Goal: Task Accomplishment & Management: Manage account settings

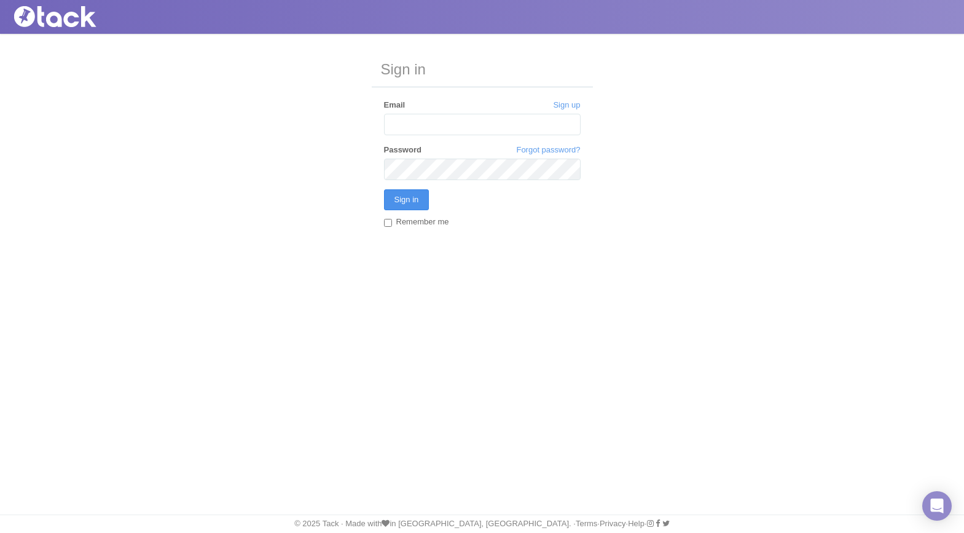
type input "[PERSON_NAME][EMAIL_ADDRESS][DOMAIN_NAME]"
click at [404, 203] on input "Sign in" at bounding box center [406, 199] width 45 height 21
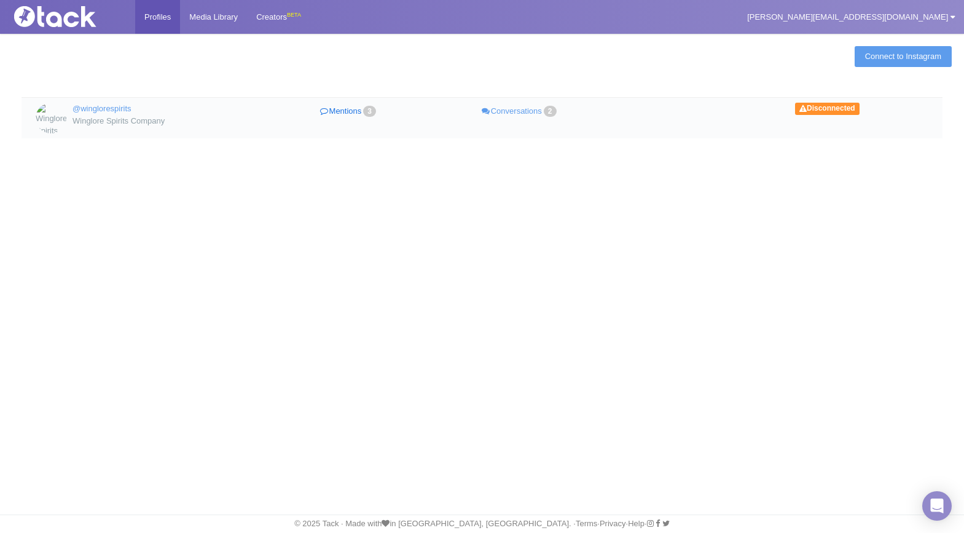
click at [361, 106] on link "Mentions 3" at bounding box center [349, 112] width 171 height 18
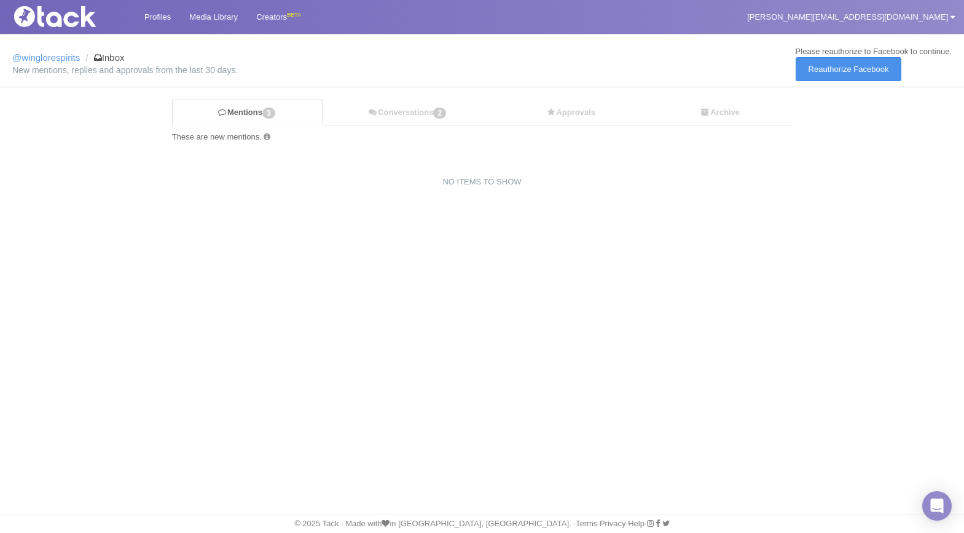
click at [845, 74] on link "Reauthorize Facebook" at bounding box center [848, 69] width 106 height 24
click at [251, 112] on link "Mentions 3" at bounding box center [247, 113] width 151 height 26
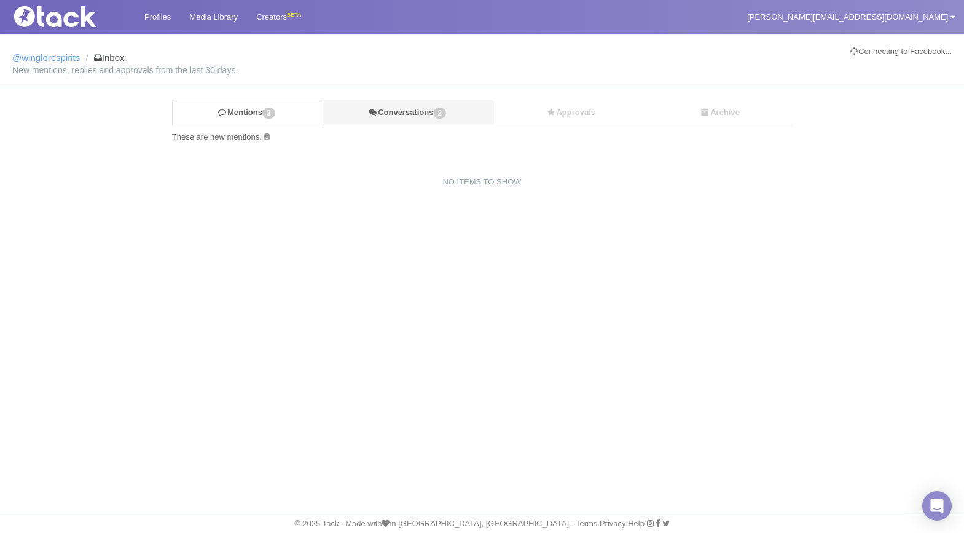
click at [392, 104] on link "Conversations 2" at bounding box center [408, 112] width 170 height 25
click at [533, 128] on div "Mentions 3 Conversations 2 Approvals Archive These are active conversations. 0 …" at bounding box center [482, 144] width 638 height 88
click at [564, 107] on link "Approvals" at bounding box center [571, 112] width 154 height 25
click at [318, 213] on div "Profiles Media Library Creators BETA tracy@makersandallies.com My Settings Team…" at bounding box center [482, 266] width 964 height 533
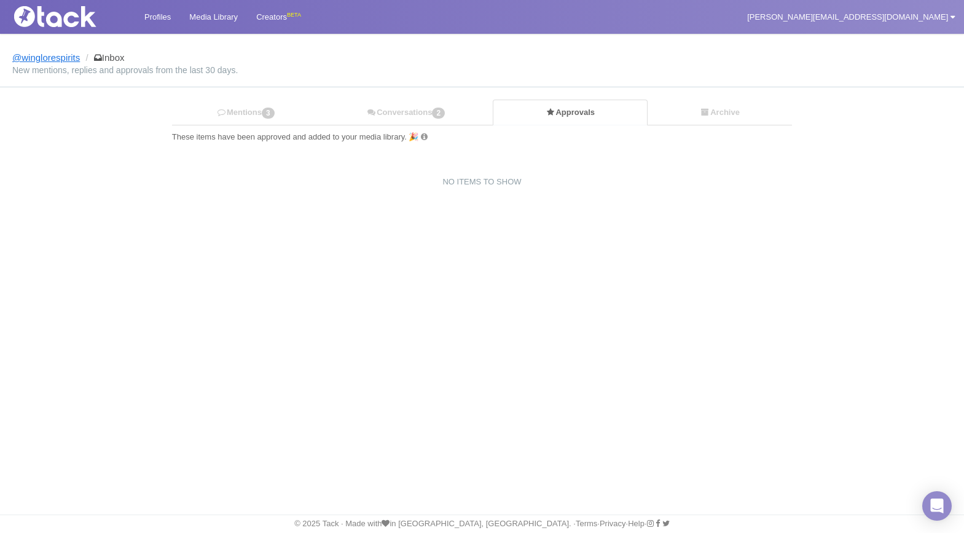
click at [58, 58] on link "@winglorespirits" at bounding box center [46, 57] width 68 height 10
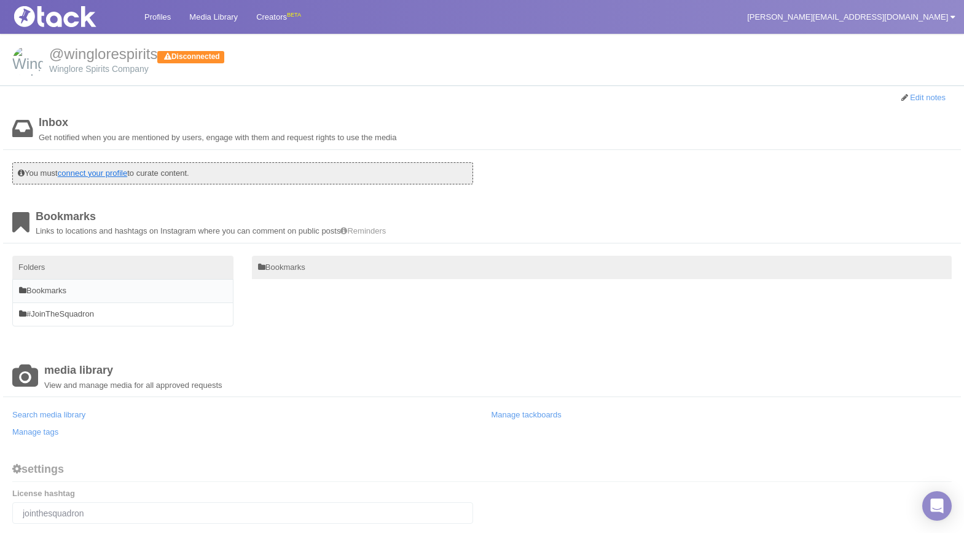
click at [106, 170] on link "connect your profile" at bounding box center [92, 172] width 69 height 9
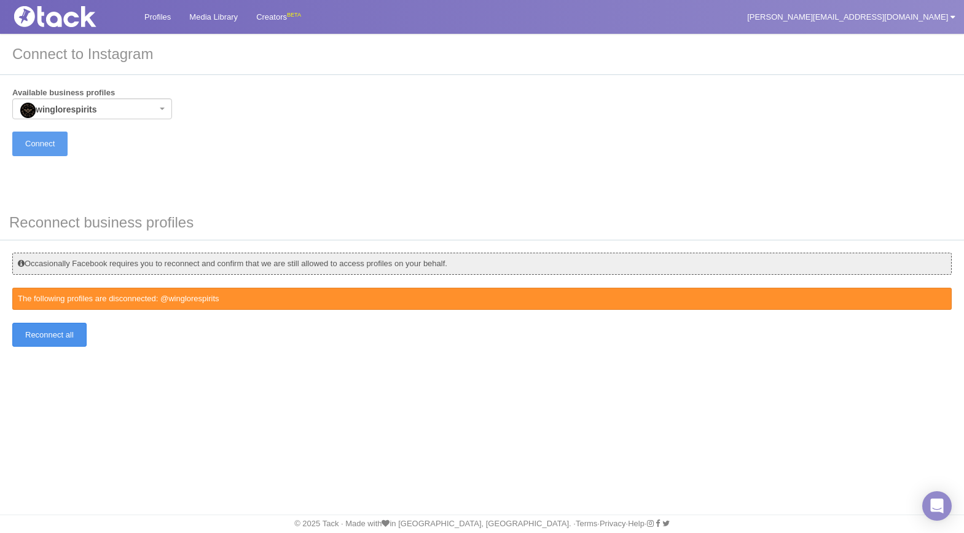
click at [66, 340] on input "Reconnect all" at bounding box center [49, 334] width 74 height 24
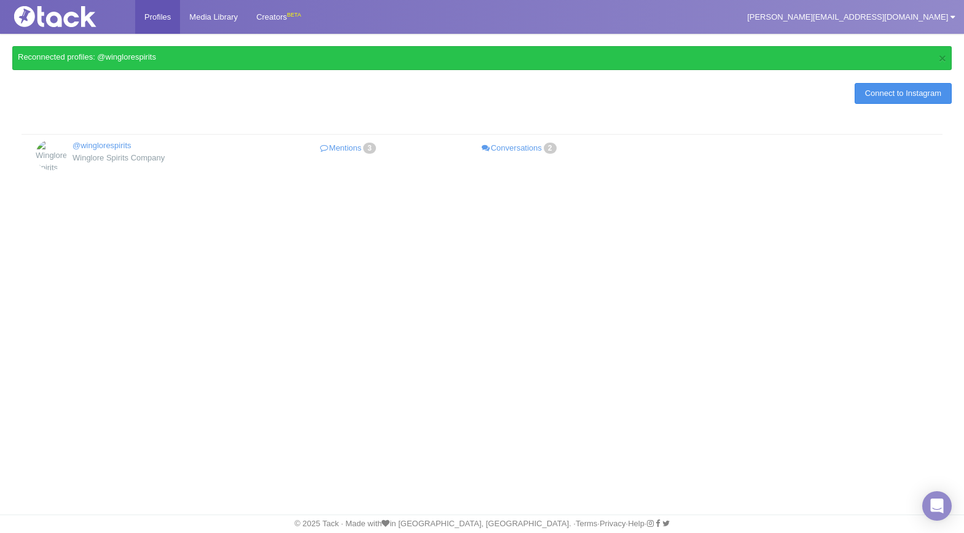
click at [869, 100] on link "Connect to Instagram" at bounding box center [902, 93] width 97 height 21
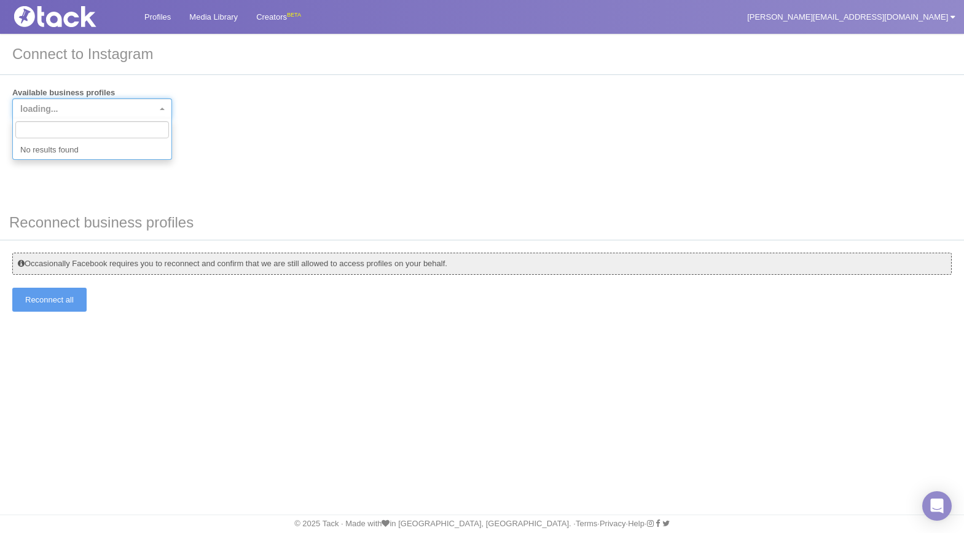
click at [87, 105] on span "loading..." at bounding box center [88, 109] width 136 height 12
click at [298, 123] on div "Available business profiles loading... Connect" at bounding box center [481, 121] width 939 height 68
click at [104, 106] on span "loading..." at bounding box center [88, 109] width 136 height 12
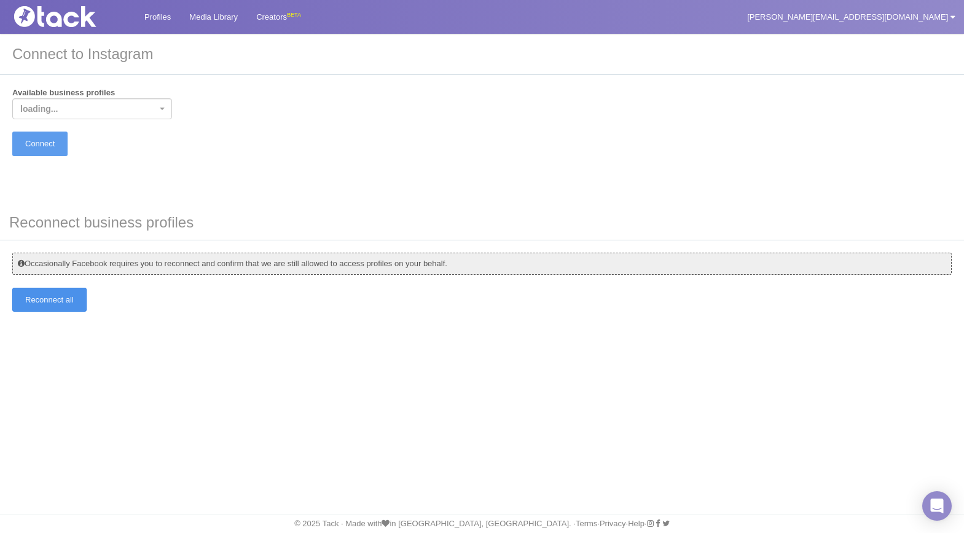
click at [72, 304] on input "Reconnect all" at bounding box center [49, 299] width 74 height 24
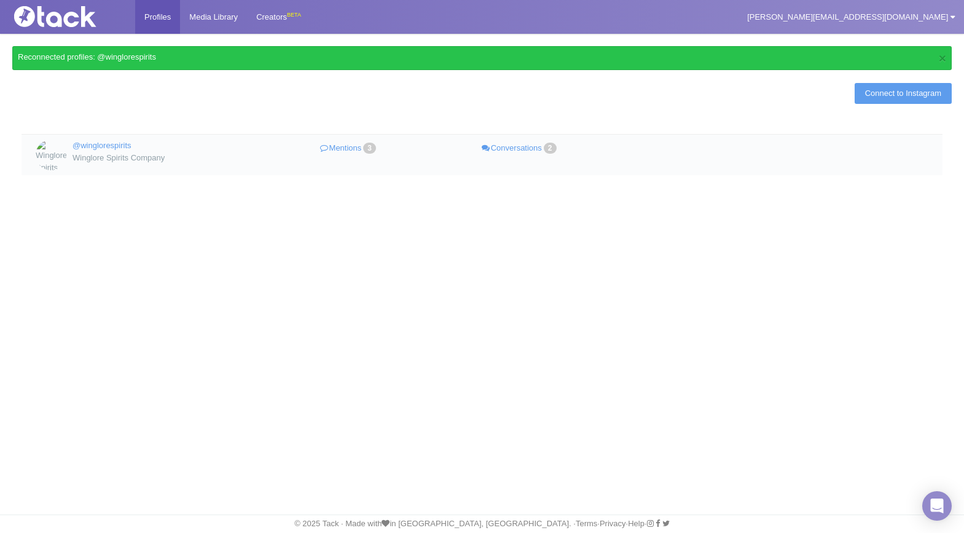
click at [114, 134] on td "@winglorespirits Winglore Spirits Company Mentions 3 Conversations 2" at bounding box center [481, 154] width 921 height 41
click at [119, 148] on link "@winglorespirits" at bounding box center [101, 145] width 59 height 9
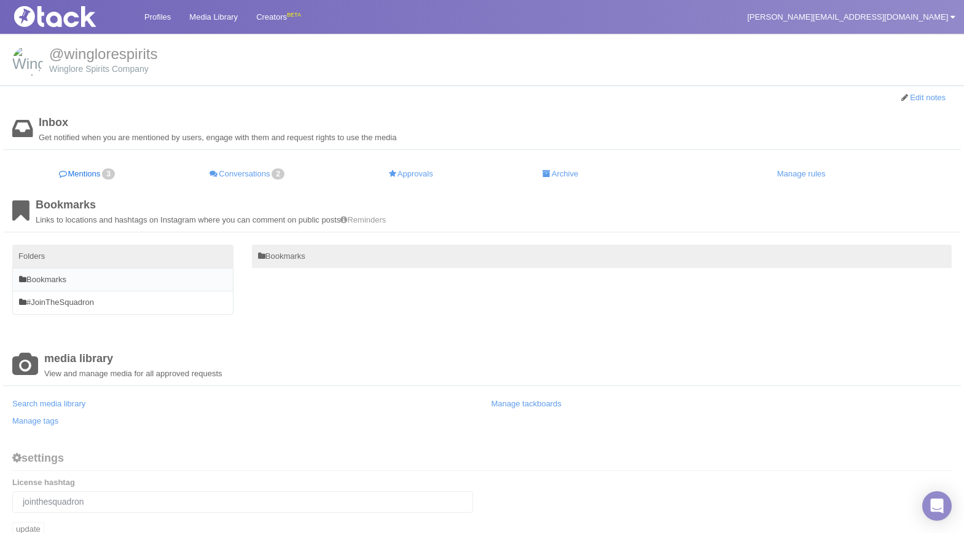
click at [77, 172] on link "Mentions 3" at bounding box center [87, 174] width 151 height 24
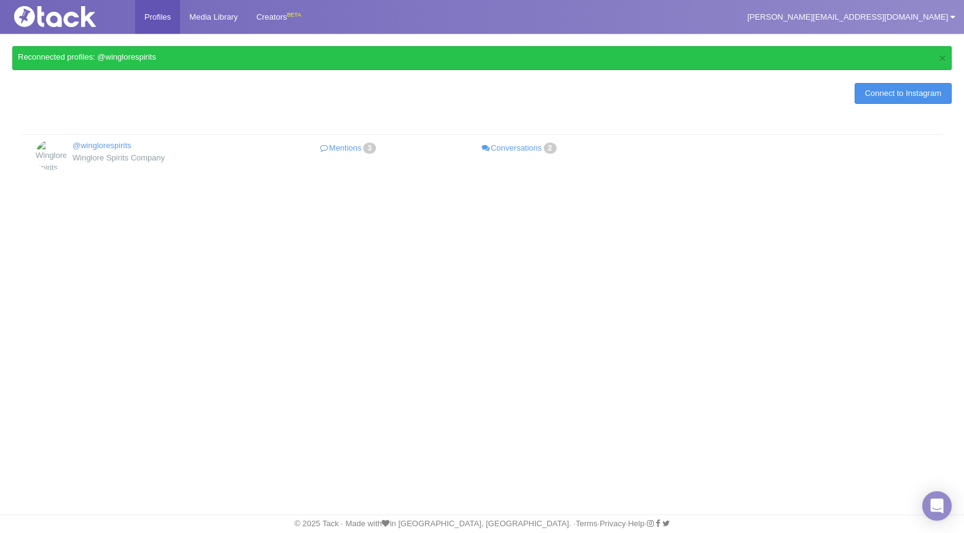
click at [883, 100] on link "Connect to Instagram" at bounding box center [902, 93] width 97 height 21
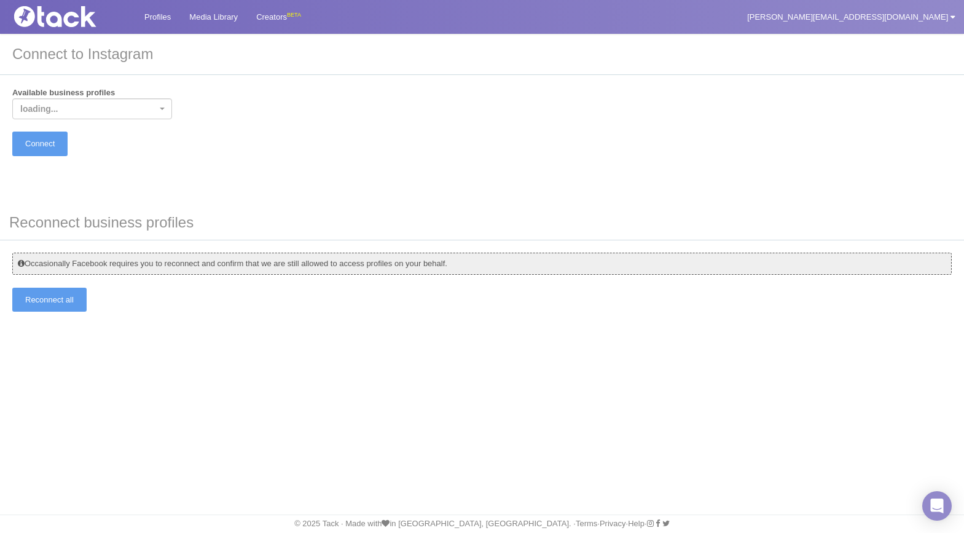
click at [174, 106] on div "Available business profiles loading... Connect" at bounding box center [481, 121] width 939 height 68
click at [50, 136] on input "Connect" at bounding box center [39, 143] width 55 height 24
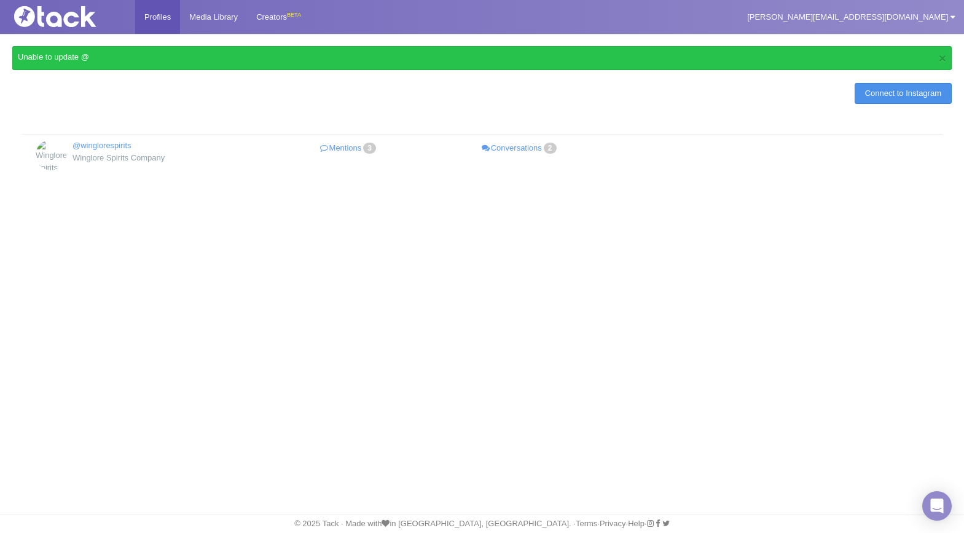
click at [886, 98] on link "Connect to Instagram" at bounding box center [902, 93] width 97 height 21
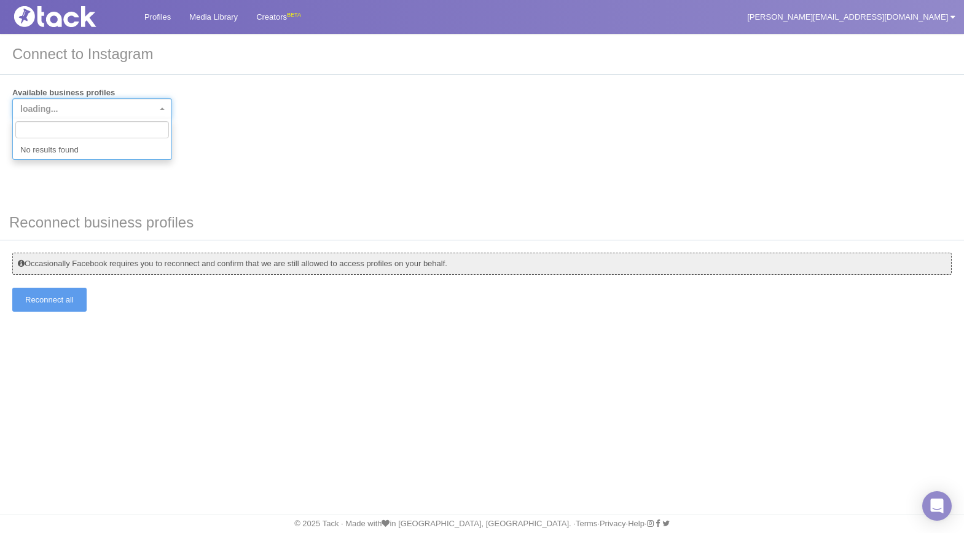
click at [154, 109] on span "loading..." at bounding box center [88, 109] width 136 height 12
click at [166, 418] on div "Profiles [GEOGRAPHIC_DATA] Creators BETA [PERSON_NAME][EMAIL_ADDRESS][DOMAIN_NA…" at bounding box center [482, 266] width 964 height 533
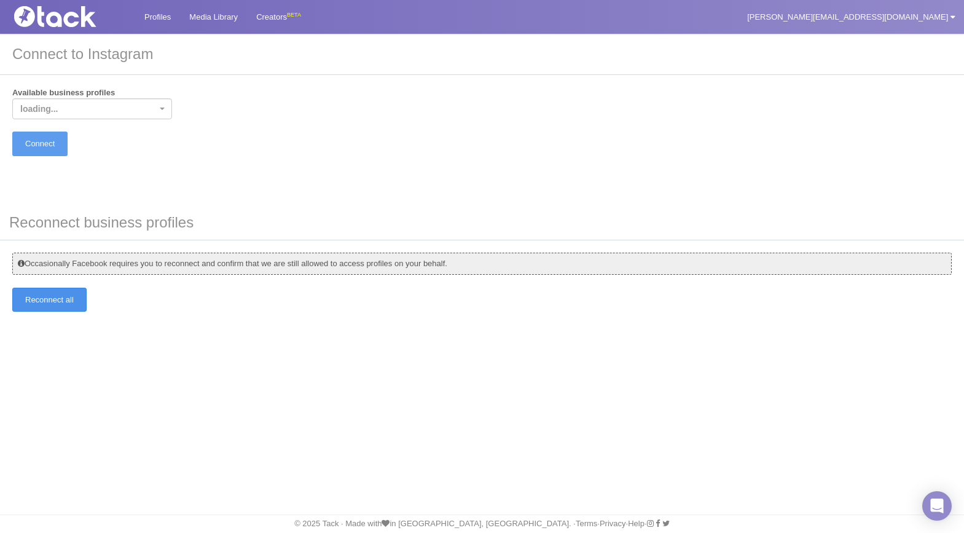
click at [66, 302] on input "Reconnect all" at bounding box center [49, 299] width 74 height 24
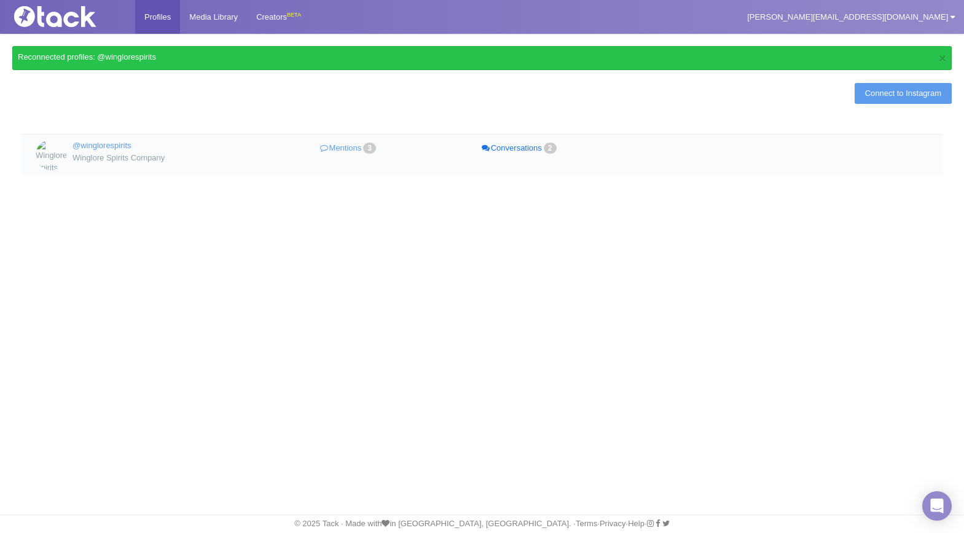
click at [494, 151] on link "Conversations 2" at bounding box center [519, 148] width 171 height 18
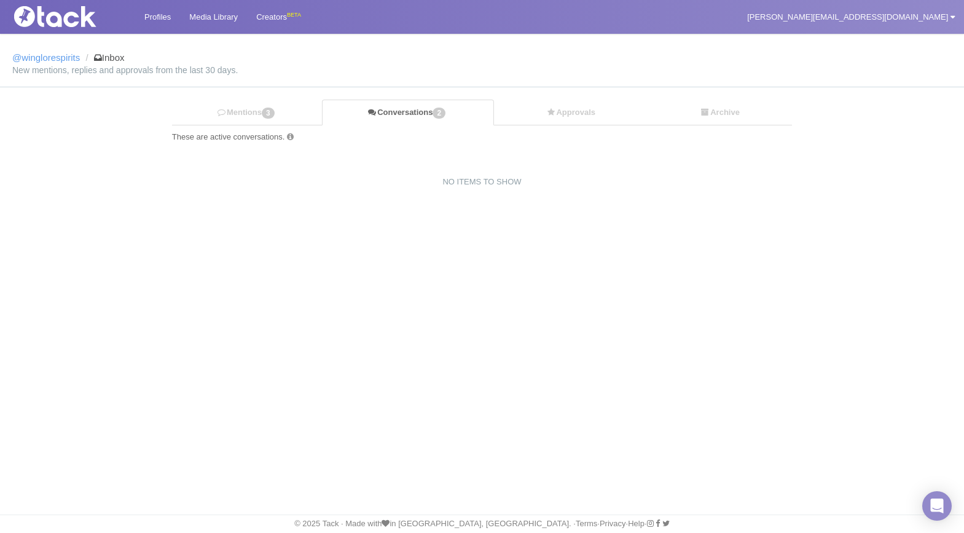
click at [430, 115] on link "Conversations 2" at bounding box center [407, 113] width 171 height 26
click at [598, 116] on link "Approvals" at bounding box center [571, 112] width 154 height 25
click at [250, 114] on link "Mentions 3" at bounding box center [247, 112] width 150 height 25
click at [890, 26] on link "[PERSON_NAME][EMAIL_ADDRESS][DOMAIN_NAME]" at bounding box center [851, 17] width 226 height 34
click at [900, 52] on link "My Settings" at bounding box center [914, 45] width 97 height 17
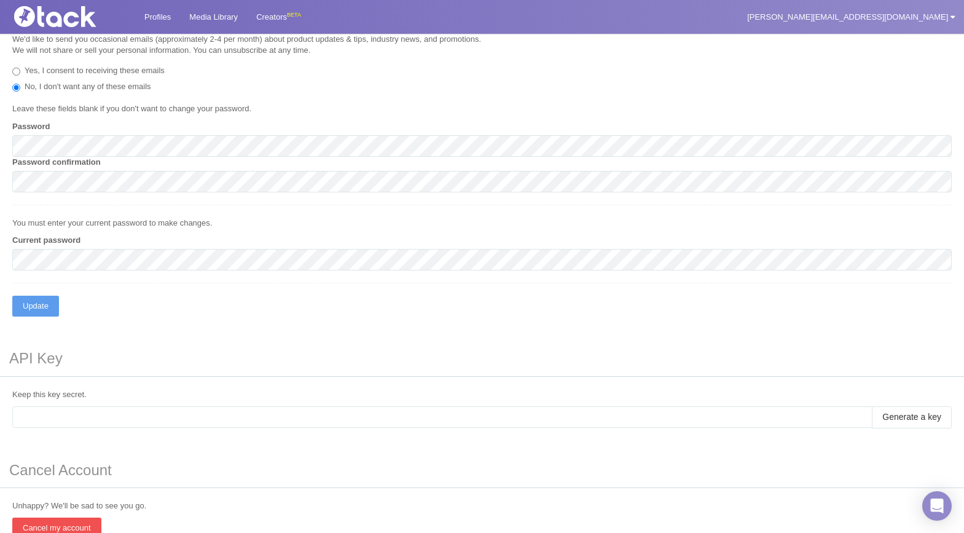
scroll to position [299, 0]
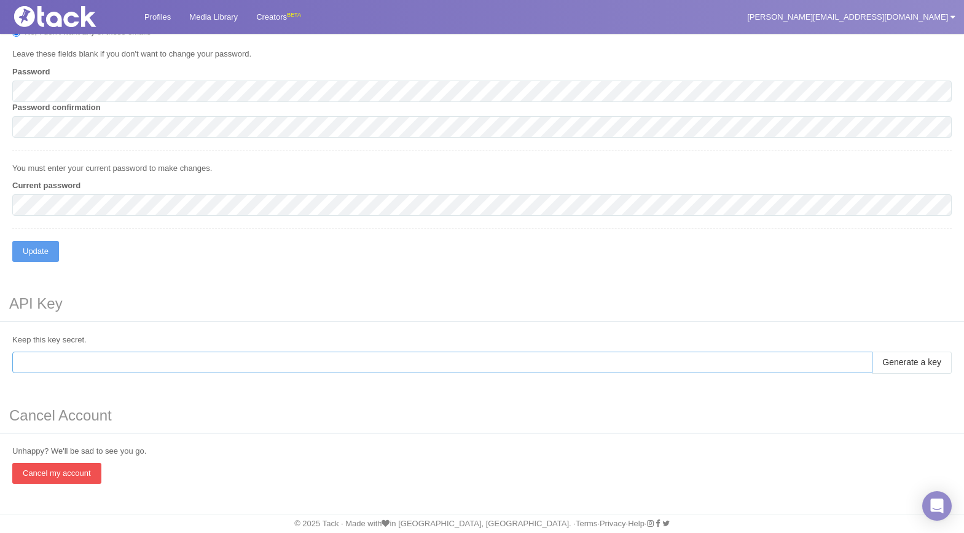
click at [77, 363] on input "text" at bounding box center [442, 361] width 860 height 21
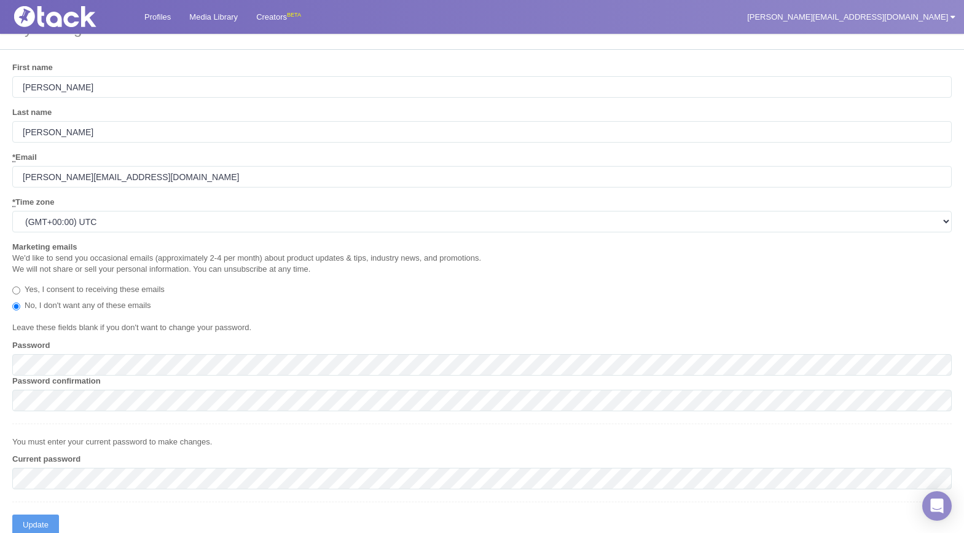
scroll to position [0, 0]
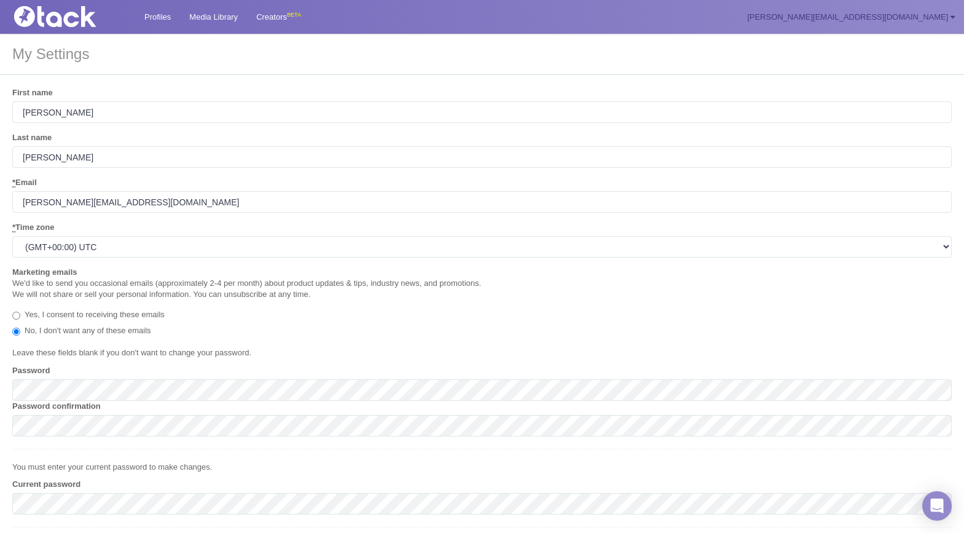
click at [918, 19] on link "[PERSON_NAME][EMAIL_ADDRESS][DOMAIN_NAME]" at bounding box center [851, 17] width 226 height 34
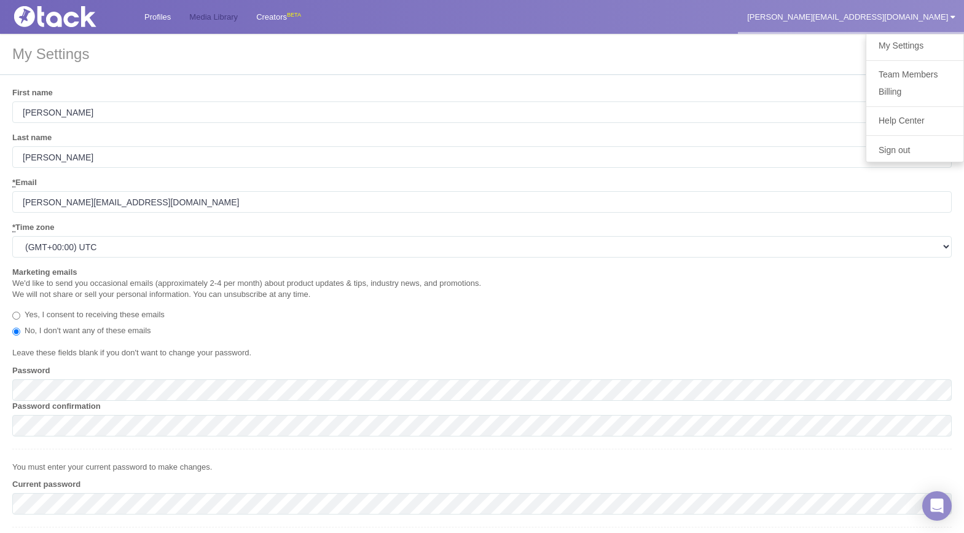
click at [182, 21] on link "Media Library" at bounding box center [213, 17] width 67 height 34
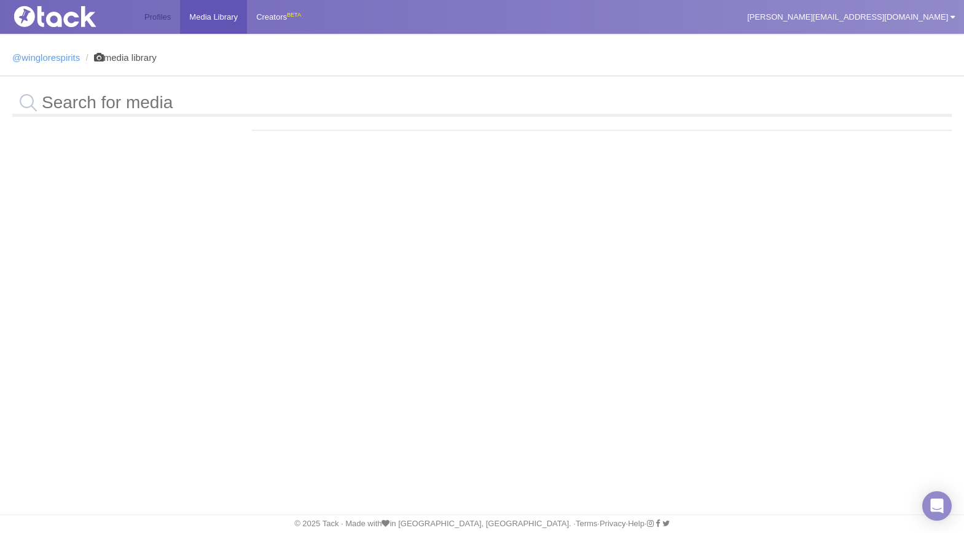
click at [162, 20] on link "Profiles" at bounding box center [157, 17] width 45 height 34
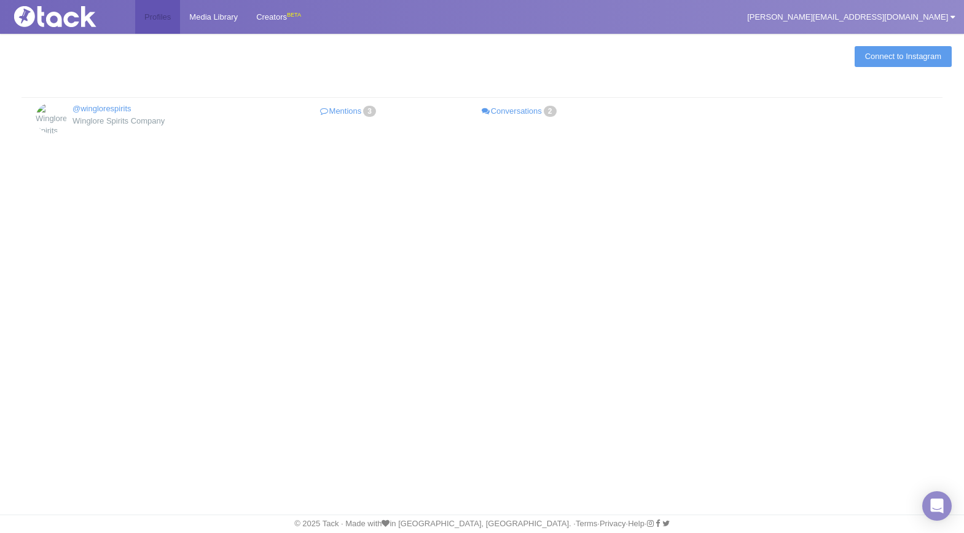
click at [162, 20] on link "Profiles" at bounding box center [157, 17] width 45 height 34
click at [120, 111] on link "@winglorespirits" at bounding box center [101, 108] width 59 height 9
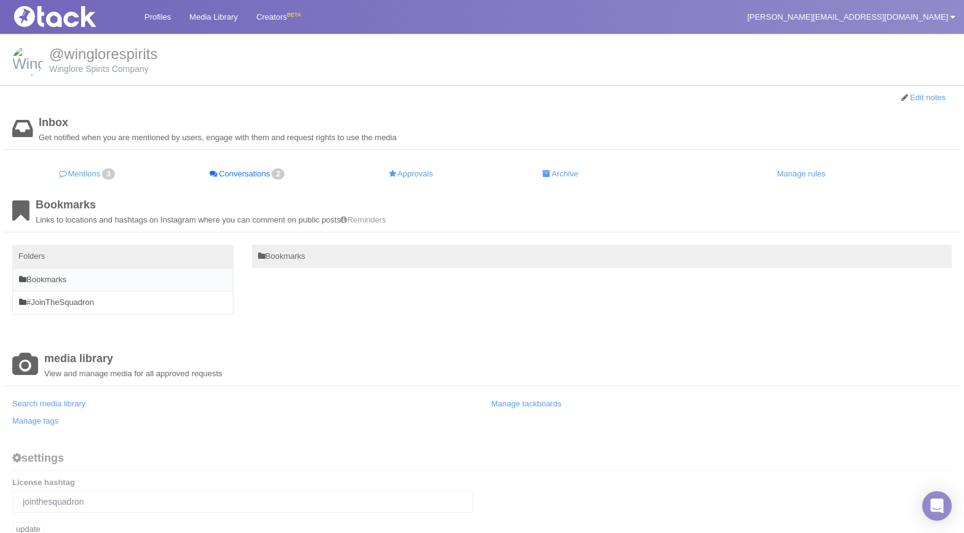
click at [260, 174] on link "Conversations 2" at bounding box center [248, 174] width 170 height 24
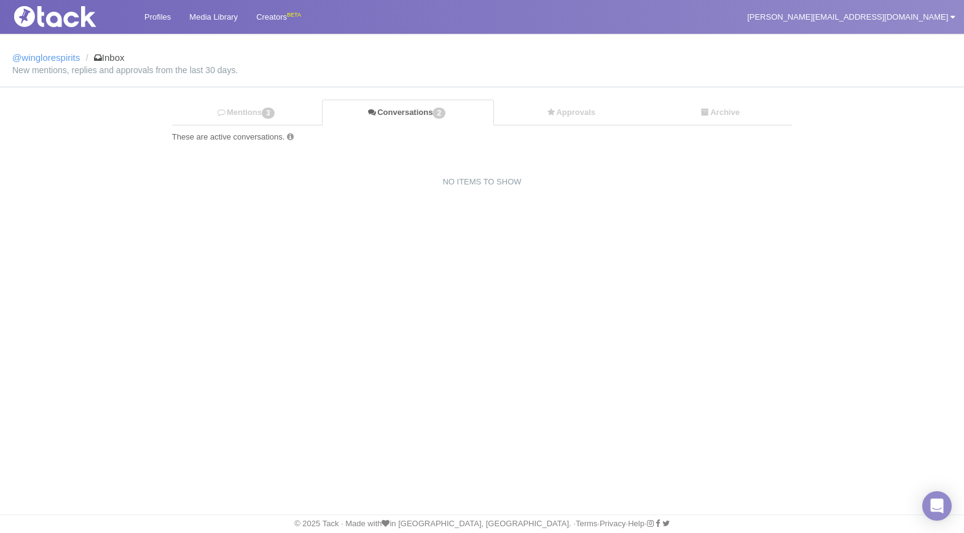
click at [415, 115] on link "Conversations 2" at bounding box center [407, 113] width 171 height 26
click at [270, 115] on span "3" at bounding box center [268, 112] width 13 height 11
click at [58, 55] on link "@winglorespirits" at bounding box center [46, 57] width 68 height 10
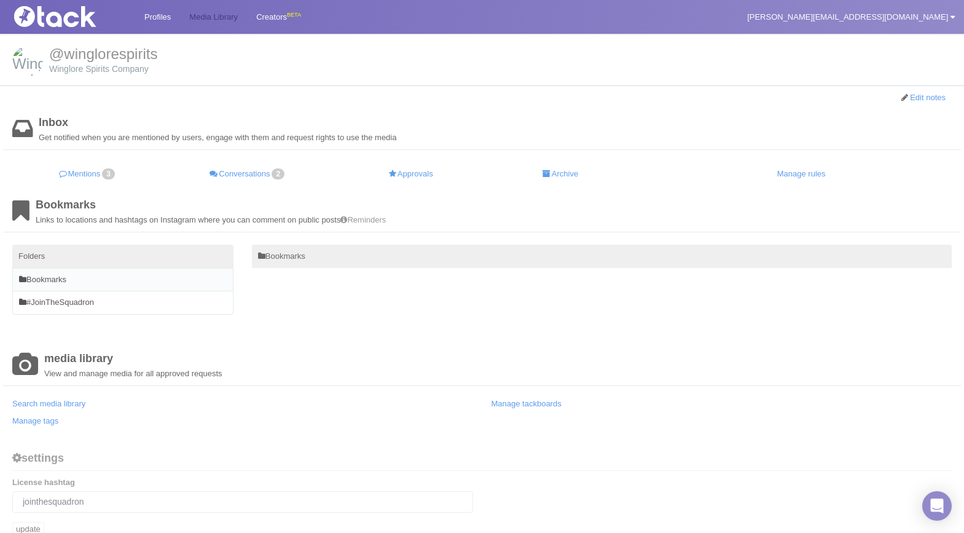
click at [227, 17] on link "Media Library" at bounding box center [213, 17] width 67 height 34
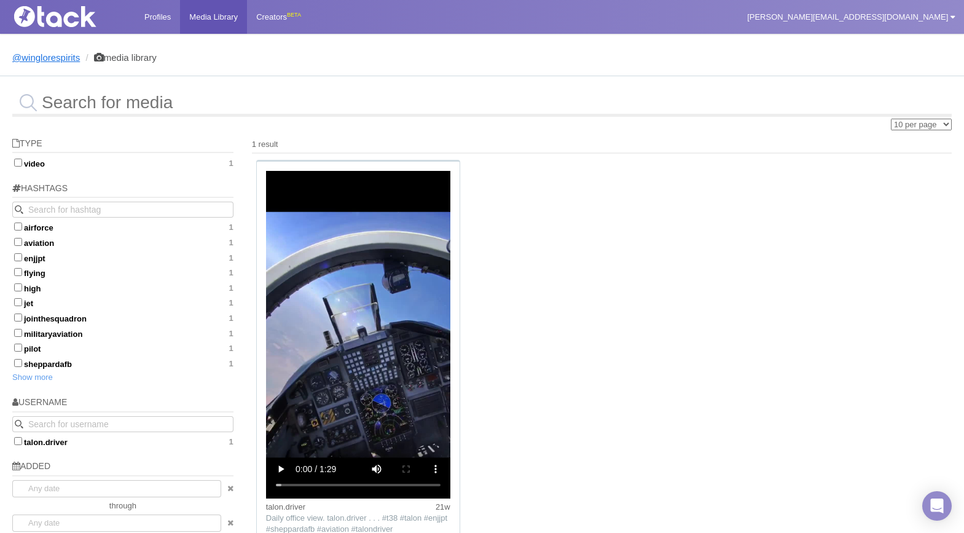
click at [61, 55] on link "@winglorespirits" at bounding box center [46, 57] width 68 height 10
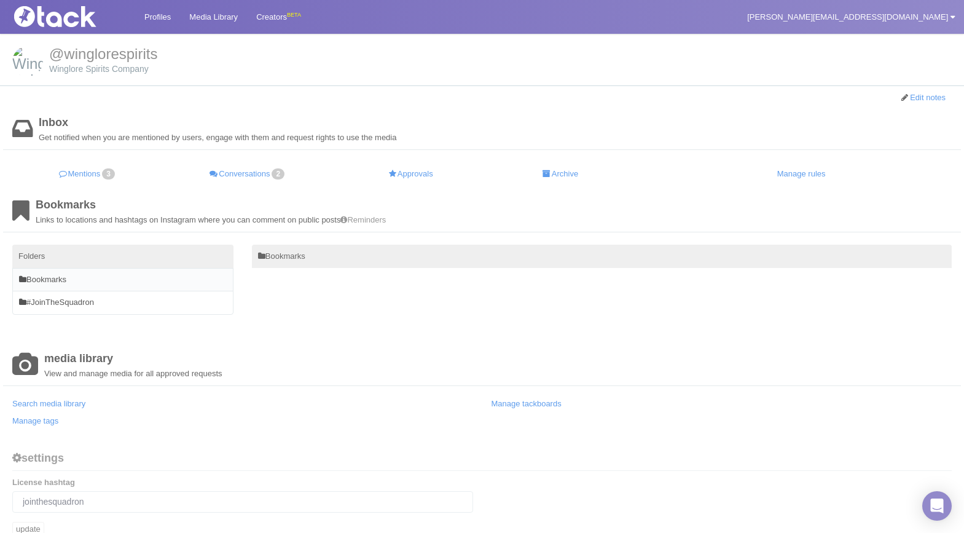
click at [52, 23] on img at bounding box center [70, 16] width 123 height 21
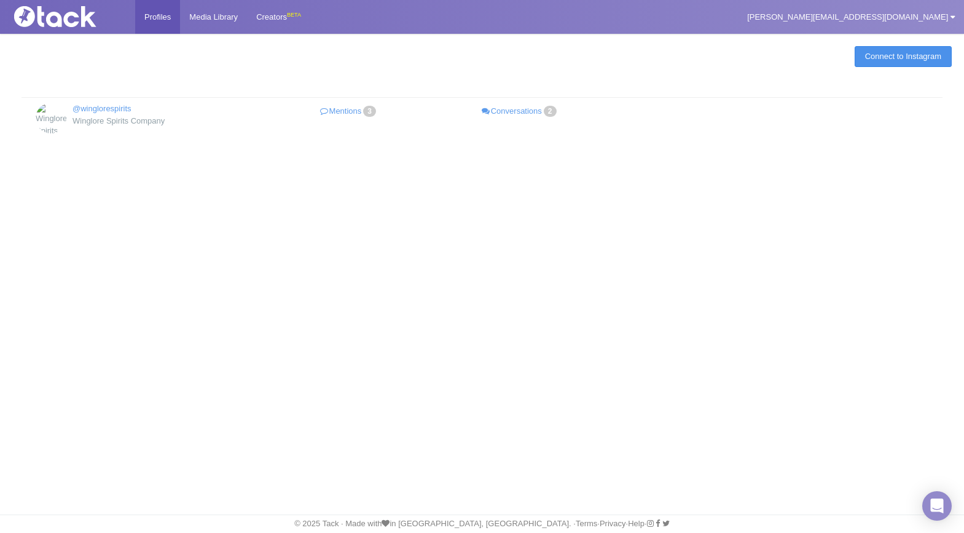
click at [897, 55] on link "Connect to Instagram" at bounding box center [902, 56] width 97 height 21
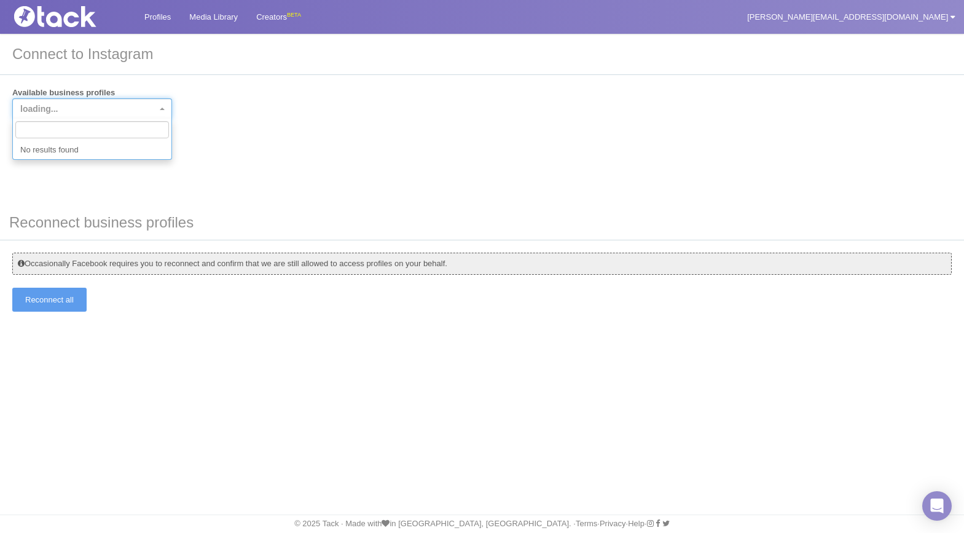
click at [115, 102] on span "loading..." at bounding box center [92, 108] width 160 height 21
click at [211, 121] on div "Available business profiles loading... Connect" at bounding box center [481, 121] width 939 height 68
click at [68, 111] on span "loading..." at bounding box center [88, 109] width 136 height 12
click at [71, 146] on li "No results found" at bounding box center [92, 150] width 158 height 18
click at [399, 123] on div "Available business profiles loading... Connect" at bounding box center [481, 121] width 939 height 68
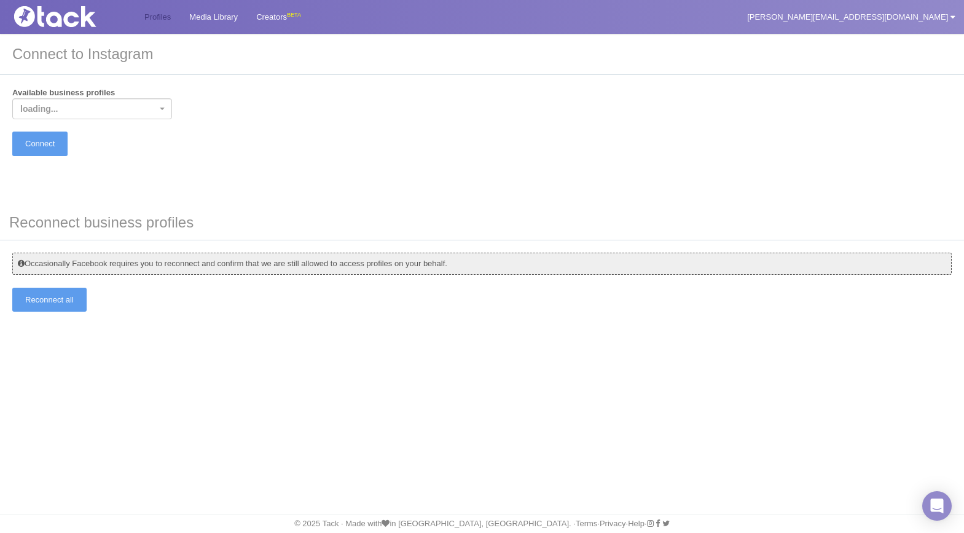
click at [159, 23] on link "Profiles" at bounding box center [157, 17] width 45 height 34
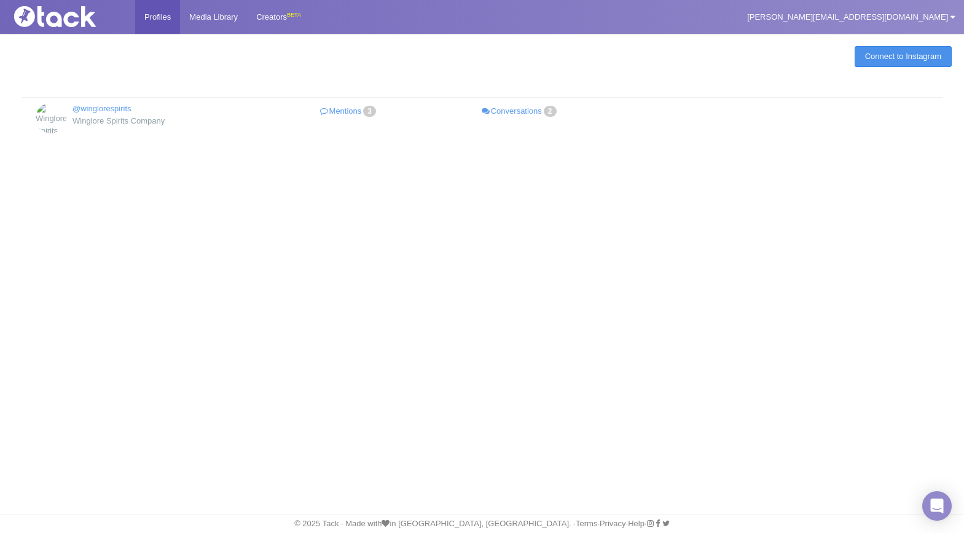
click at [872, 48] on link "Connect to Instagram" at bounding box center [902, 56] width 97 height 21
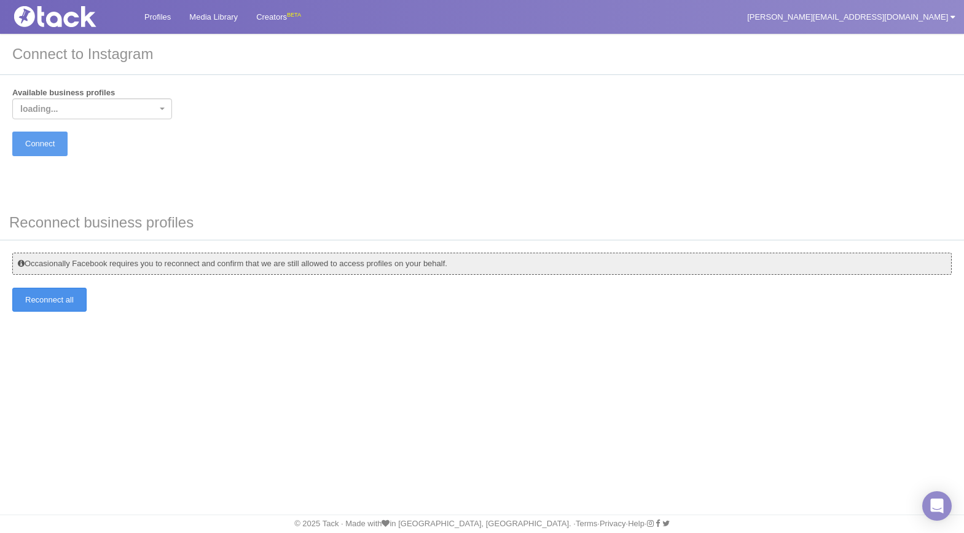
click at [39, 300] on input "Reconnect all" at bounding box center [49, 299] width 74 height 24
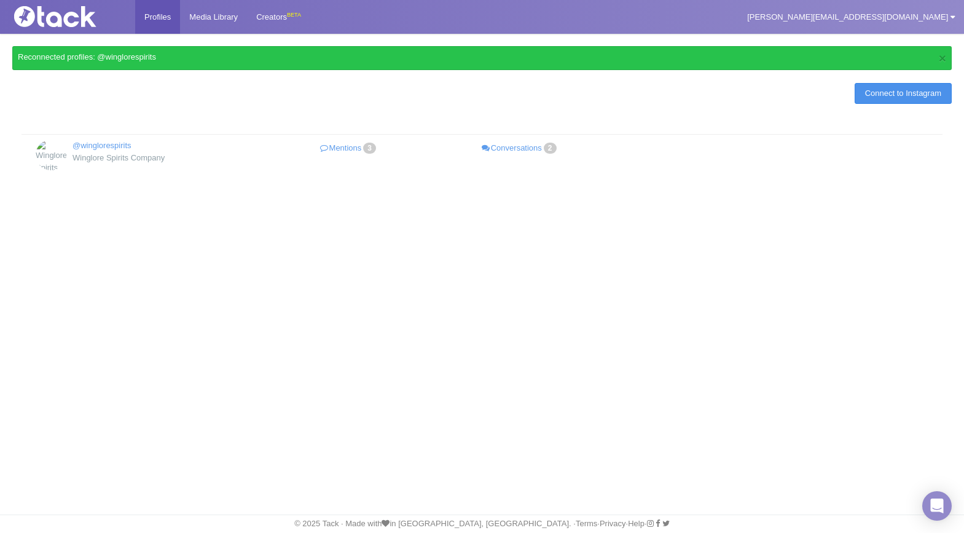
click at [876, 92] on link "Connect to Instagram" at bounding box center [902, 93] width 97 height 21
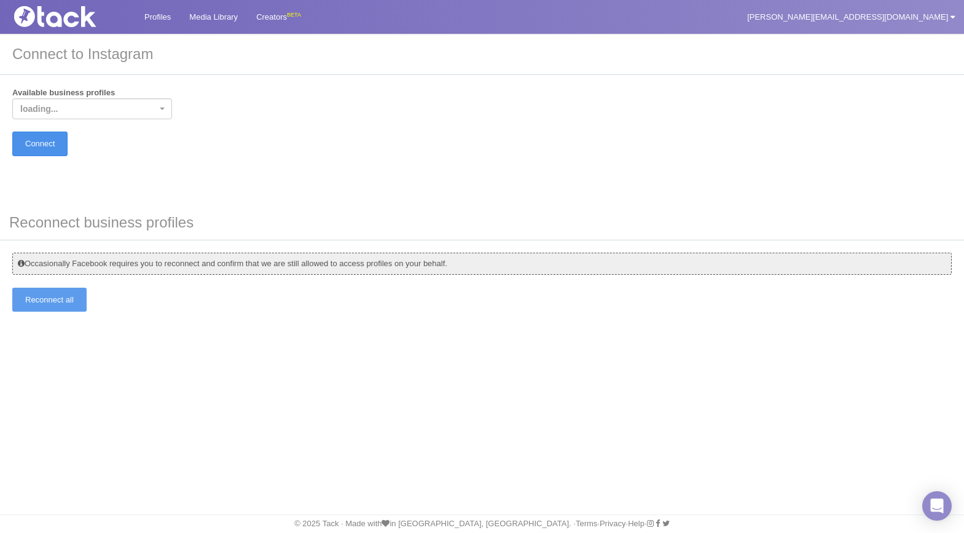
click at [40, 137] on input "Connect" at bounding box center [39, 143] width 55 height 24
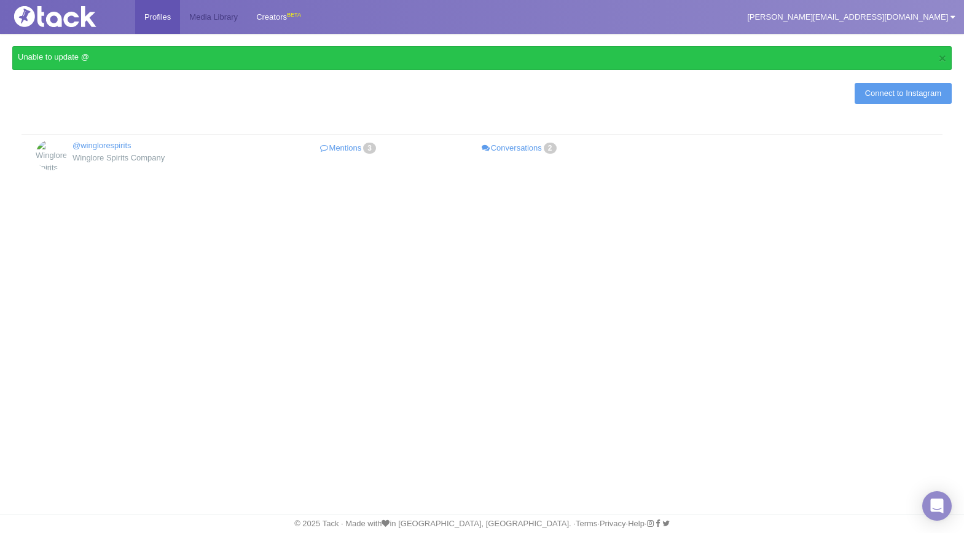
click at [224, 16] on link "Media Library" at bounding box center [213, 17] width 67 height 34
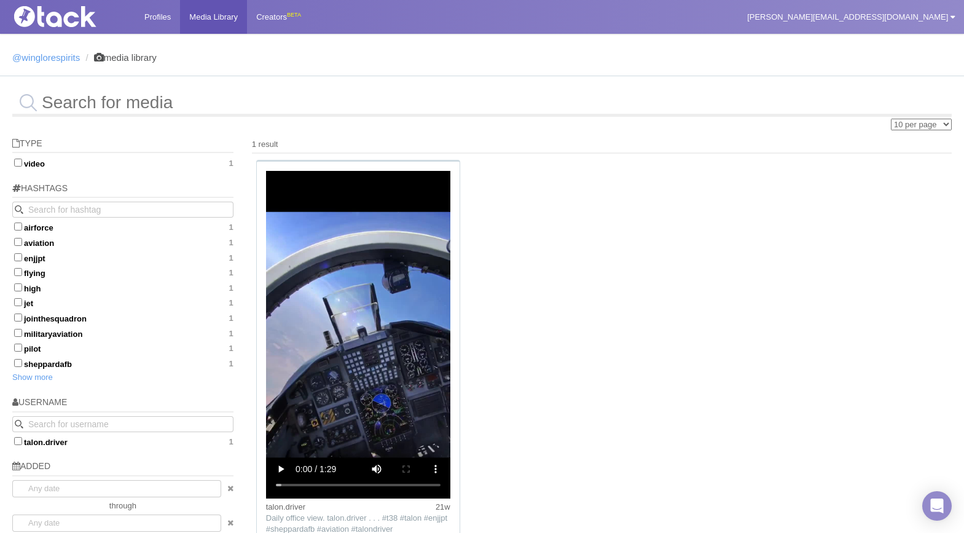
click at [69, 26] on img at bounding box center [70, 16] width 123 height 21
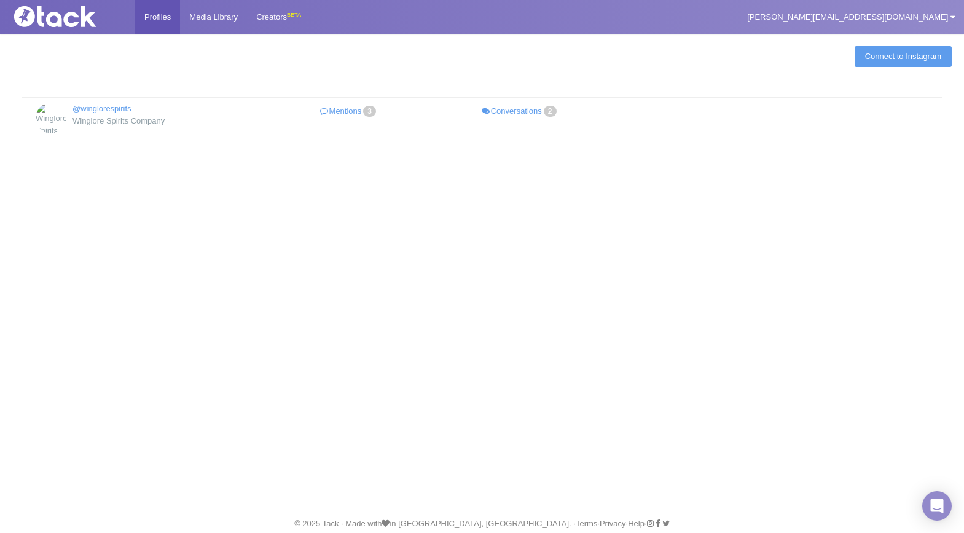
click at [30, 26] on div at bounding box center [67, 16] width 135 height 33
click at [870, 18] on link "[PERSON_NAME][EMAIL_ADDRESS][DOMAIN_NAME]" at bounding box center [851, 17] width 226 height 34
click at [910, 42] on link "My Settings" at bounding box center [914, 45] width 97 height 17
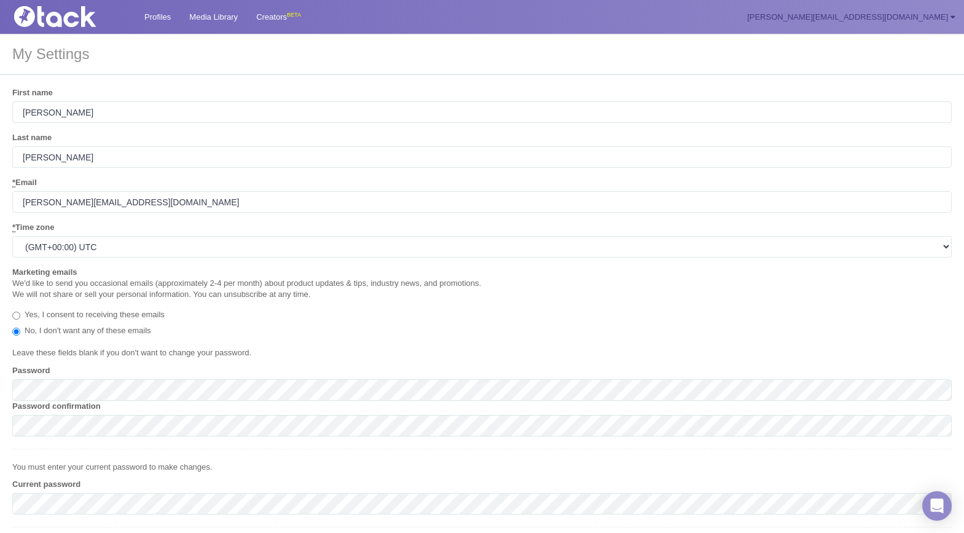
click at [846, 9] on link "[PERSON_NAME][EMAIL_ADDRESS][DOMAIN_NAME]" at bounding box center [851, 17] width 226 height 34
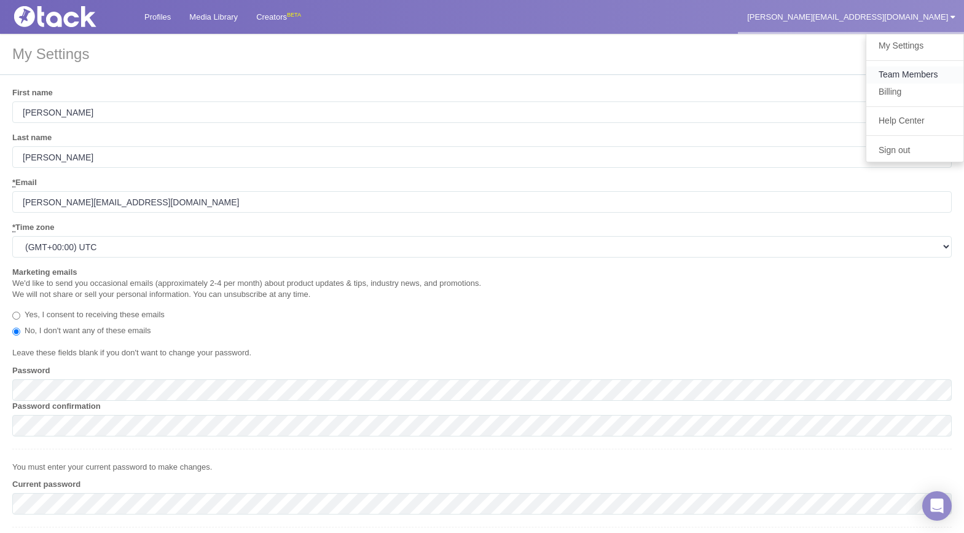
click at [896, 77] on link "Team Members" at bounding box center [914, 74] width 97 height 17
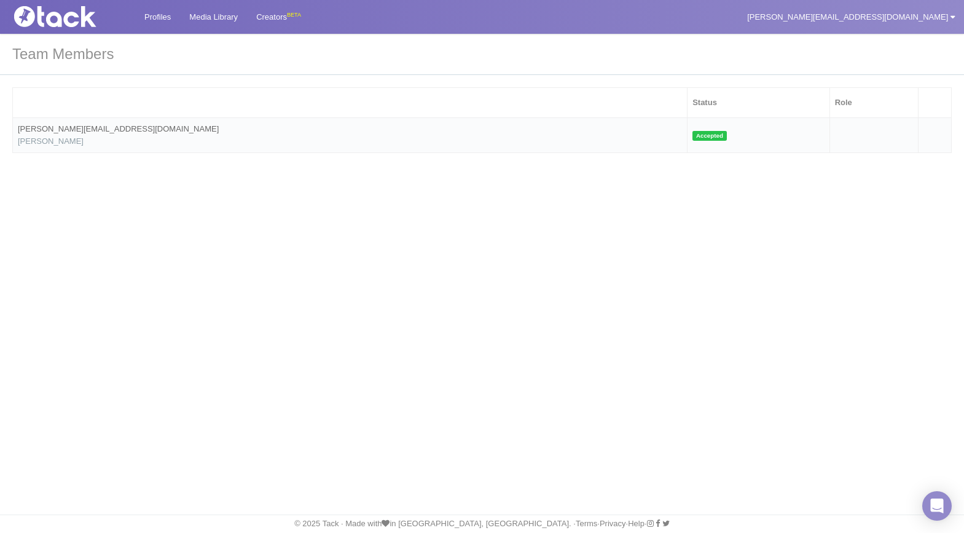
click at [275, 140] on td "tracy@makersandallies.com Tracy Smith" at bounding box center [350, 135] width 674 height 35
drag, startPoint x: 604, startPoint y: 139, endPoint x: 596, endPoint y: 139, distance: 8.6
click at [687, 139] on td "Accepted" at bounding box center [758, 135] width 143 height 35
click at [886, 27] on link "[PERSON_NAME][EMAIL_ADDRESS][DOMAIN_NAME]" at bounding box center [851, 17] width 226 height 34
click at [912, 123] on link "Help Center" at bounding box center [914, 120] width 97 height 17
